Goal: Find specific page/section: Find specific page/section

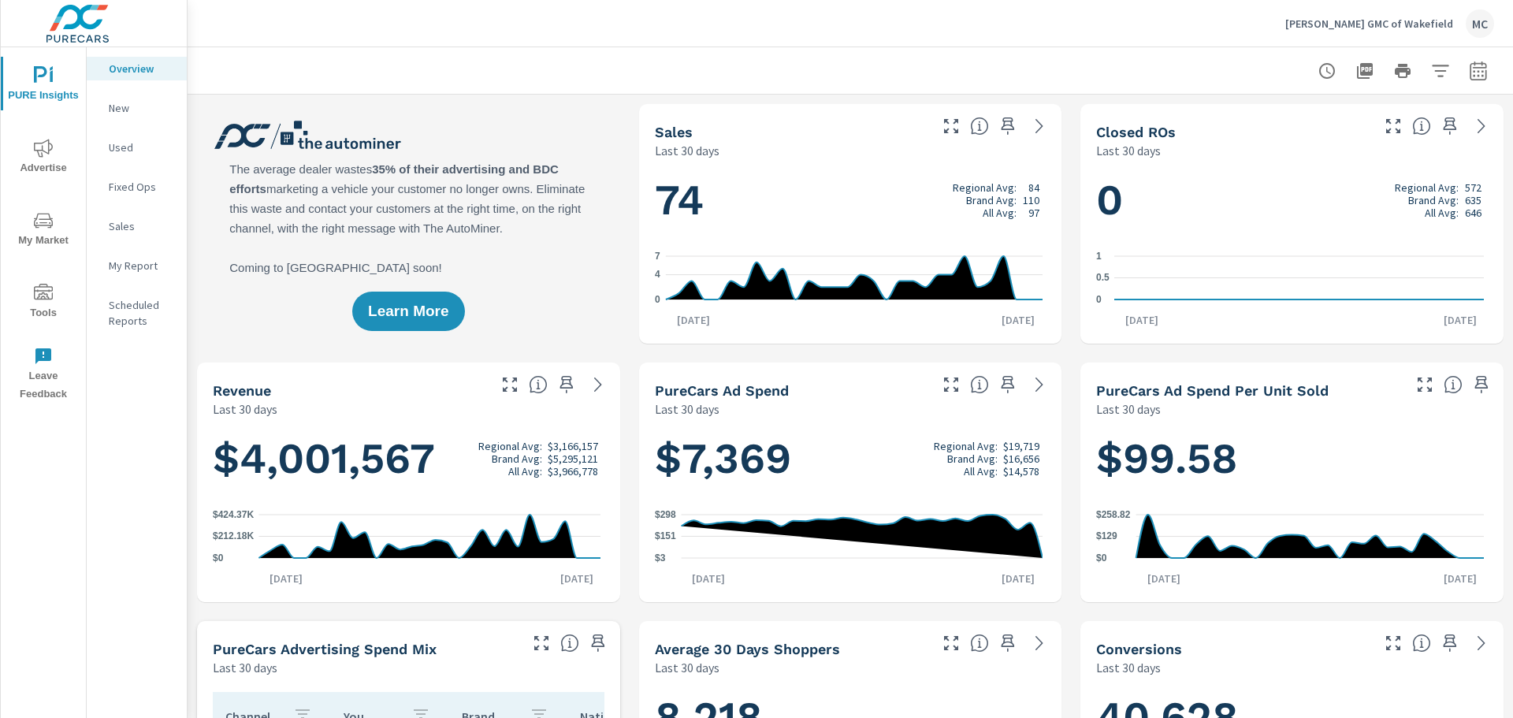
scroll to position [296, 0]
click at [56, 77] on span "PURE Insights" at bounding box center [44, 85] width 76 height 39
click at [125, 71] on p "Overview" at bounding box center [141, 69] width 65 height 16
click at [122, 106] on p "New" at bounding box center [141, 108] width 65 height 16
